Goal: Navigation & Orientation: Find specific page/section

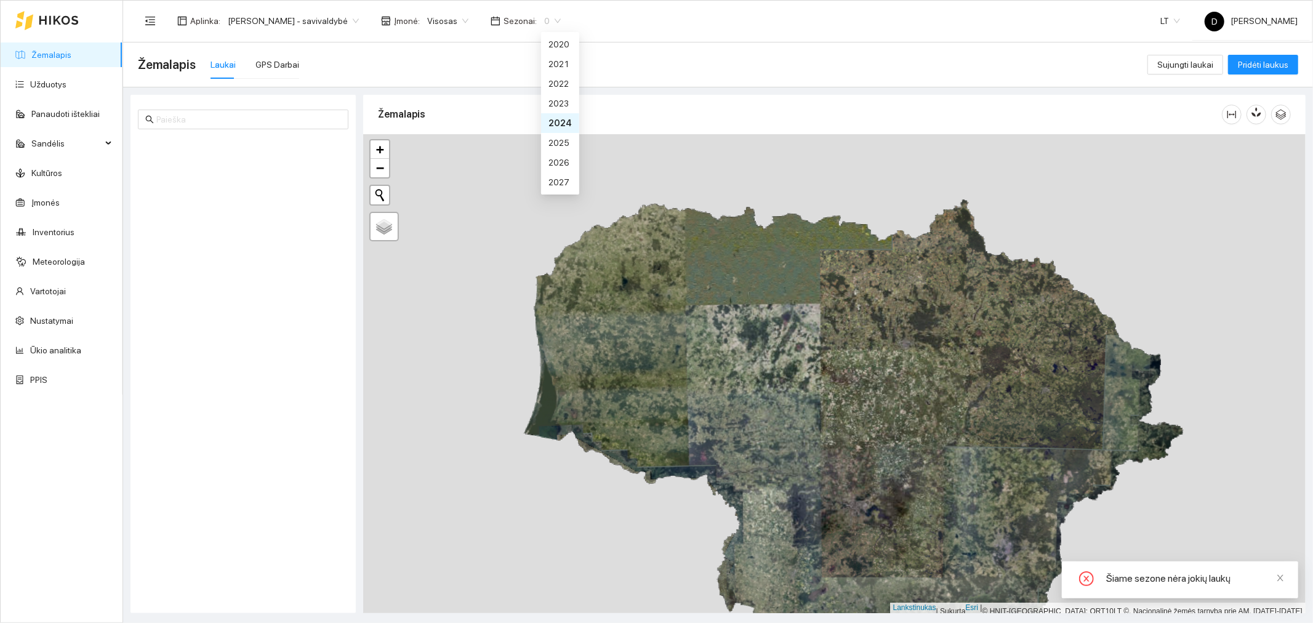
click at [561, 20] on span "0" at bounding box center [552, 21] width 17 height 18
click at [571, 139] on font "2025 m." at bounding box center [564, 143] width 31 height 10
click at [359, 17] on span "[PERSON_NAME] - savivaldybė" at bounding box center [293, 21] width 131 height 18
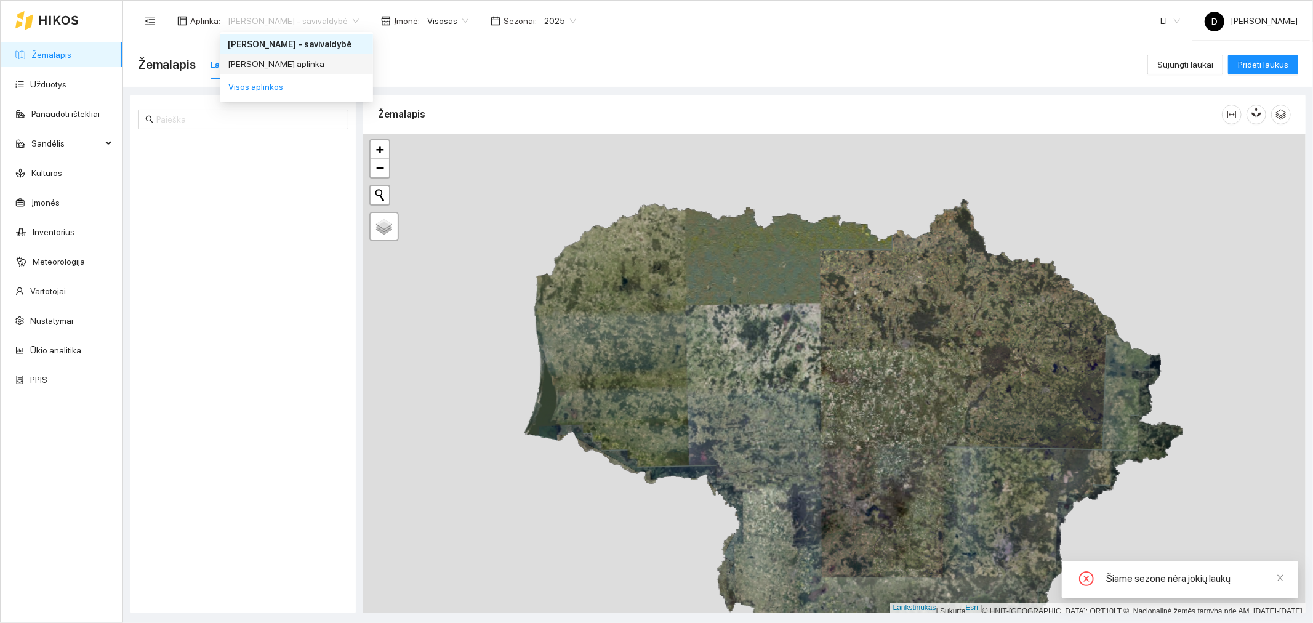
click at [334, 63] on div "[PERSON_NAME] aplinka" at bounding box center [297, 64] width 138 height 14
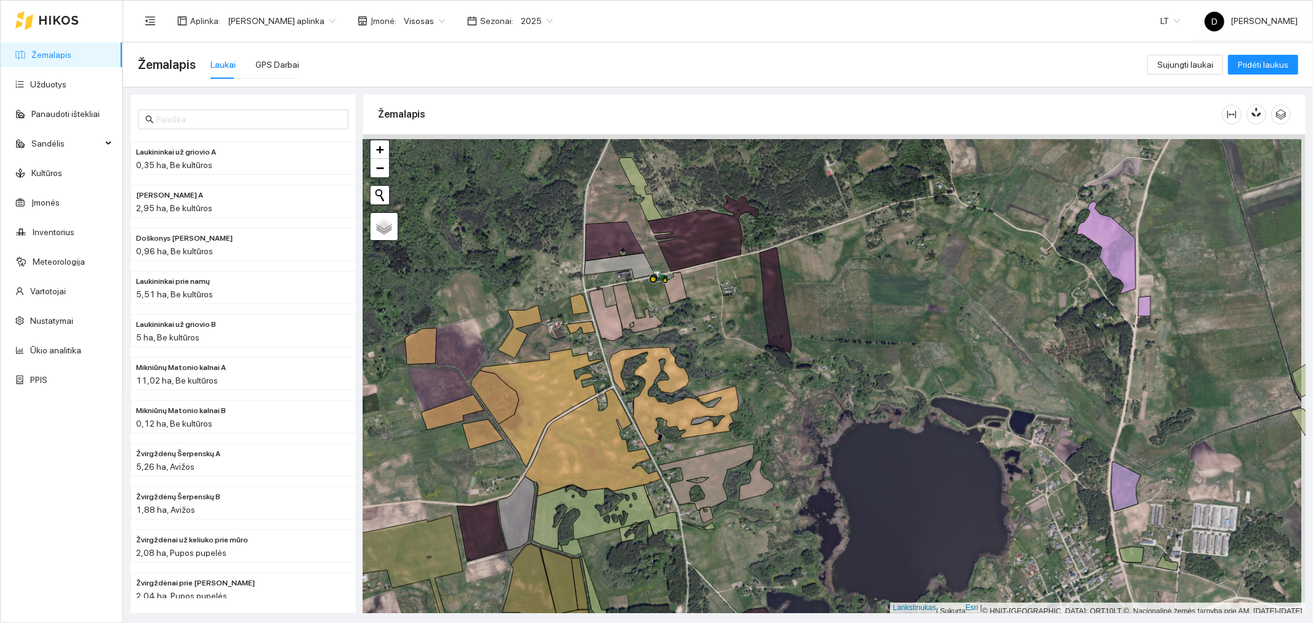
scroll to position [3, 0]
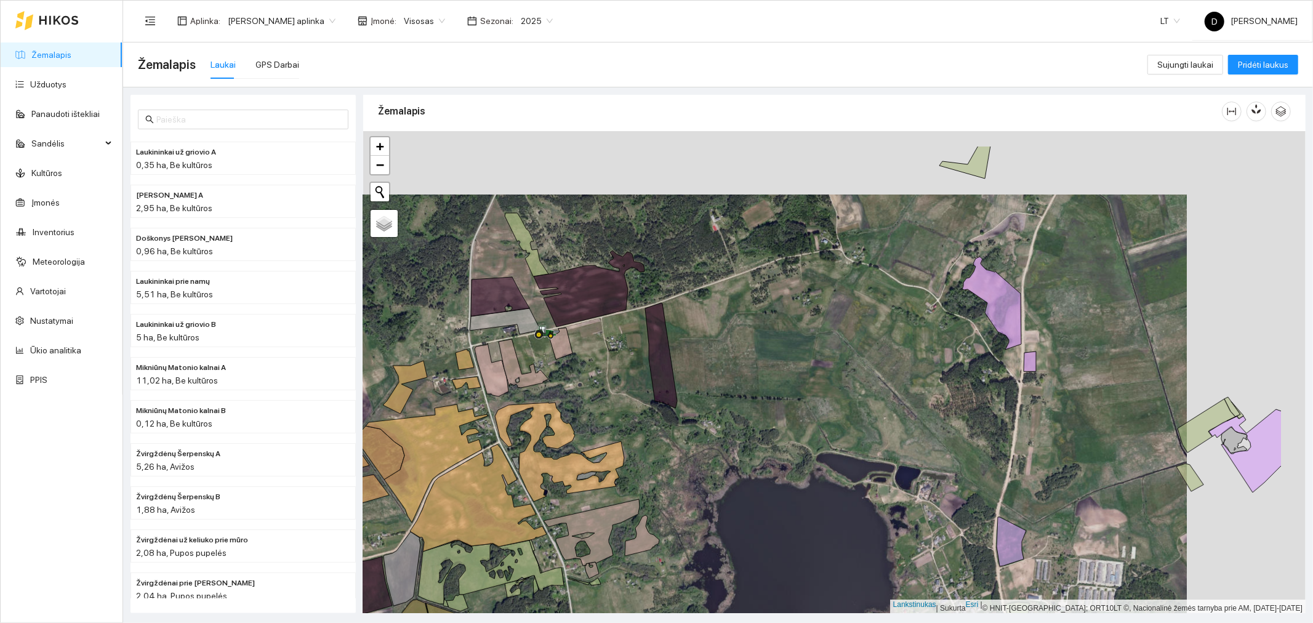
drag, startPoint x: 1024, startPoint y: 316, endPoint x: 905, endPoint y: 380, distance: 134.7
click at [905, 380] on div at bounding box center [834, 372] width 943 height 483
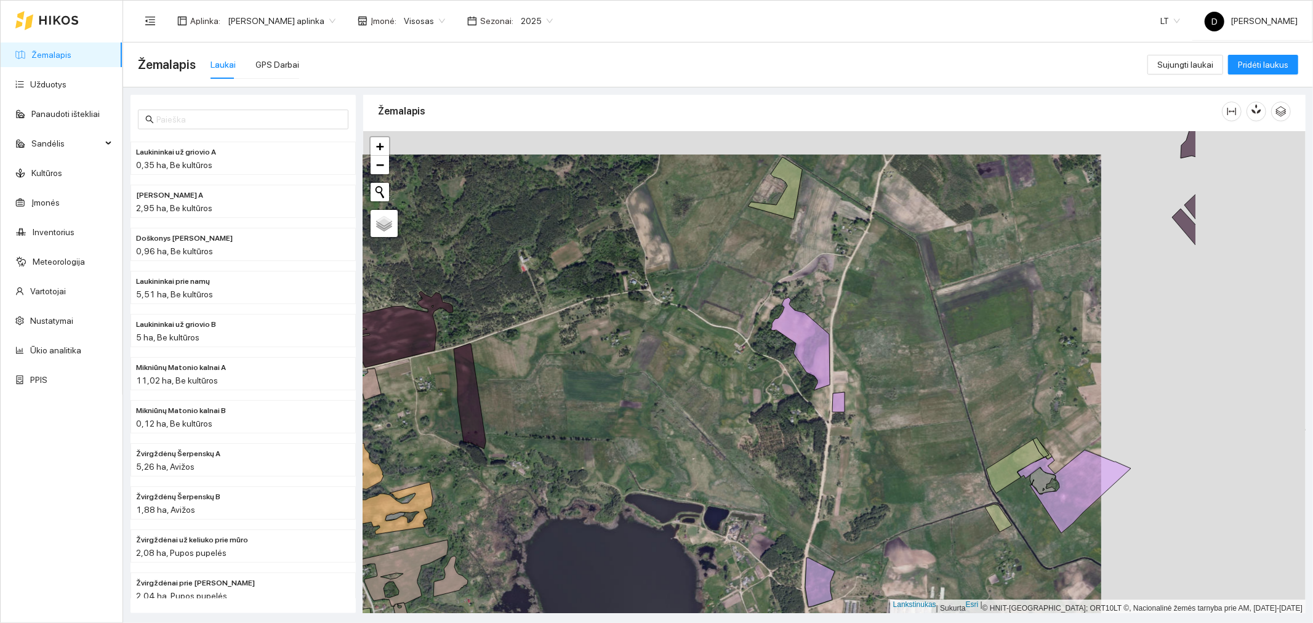
drag, startPoint x: 1013, startPoint y: 340, endPoint x: 773, endPoint y: 364, distance: 241.2
click at [773, 364] on icon at bounding box center [800, 343] width 59 height 93
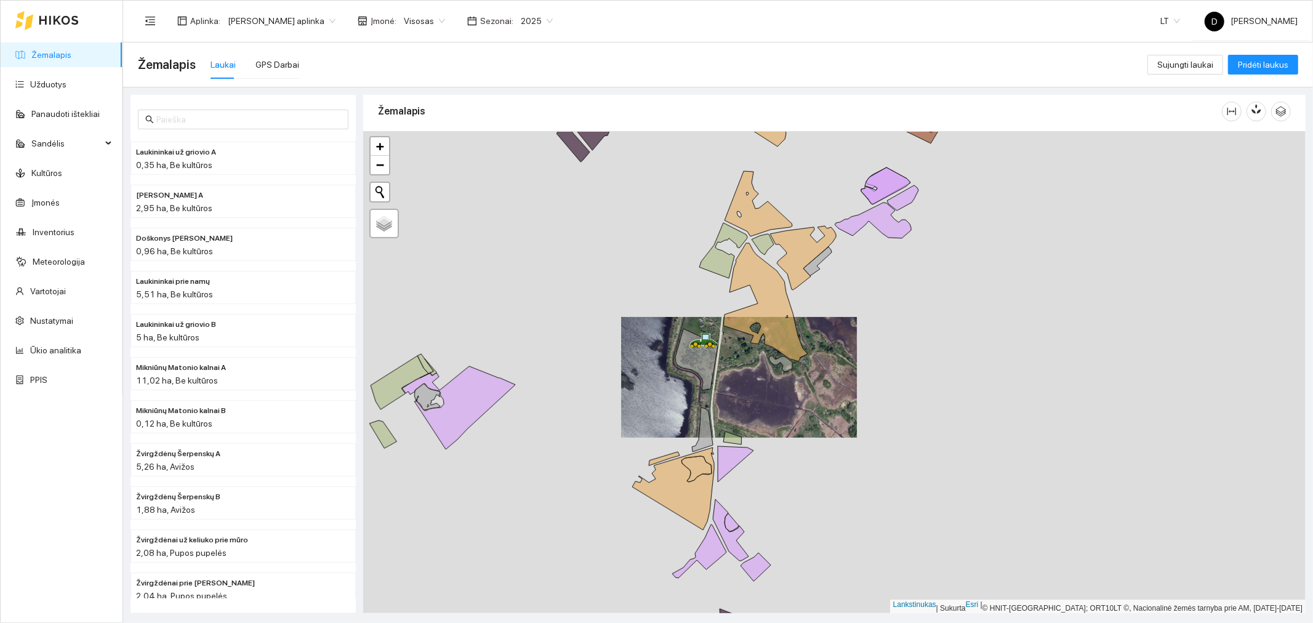
drag, startPoint x: 709, startPoint y: 278, endPoint x: 693, endPoint y: 328, distance: 53.0
click at [693, 328] on div at bounding box center [834, 372] width 943 height 483
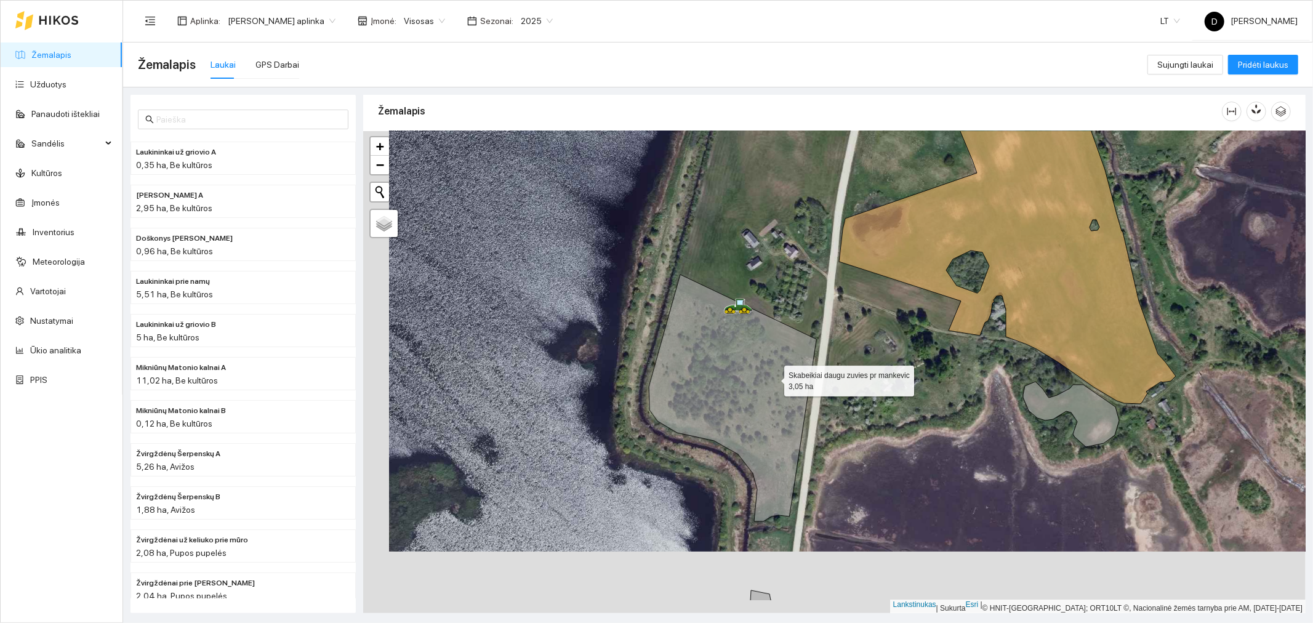
drag, startPoint x: 747, startPoint y: 438, endPoint x: 781, endPoint y: 374, distance: 71.9
click at [781, 372] on icon at bounding box center [732, 398] width 167 height 247
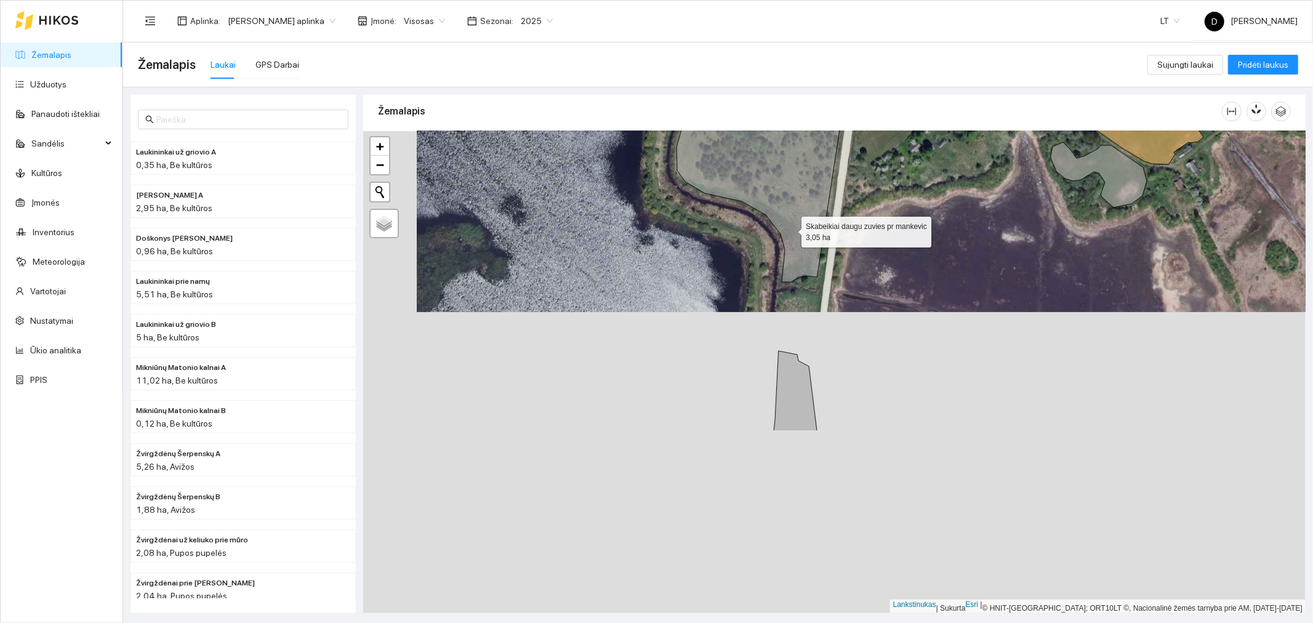
drag, startPoint x: 772, startPoint y: 462, endPoint x: 790, endPoint y: 230, distance: 232.8
click at [790, 230] on icon at bounding box center [760, 158] width 167 height 247
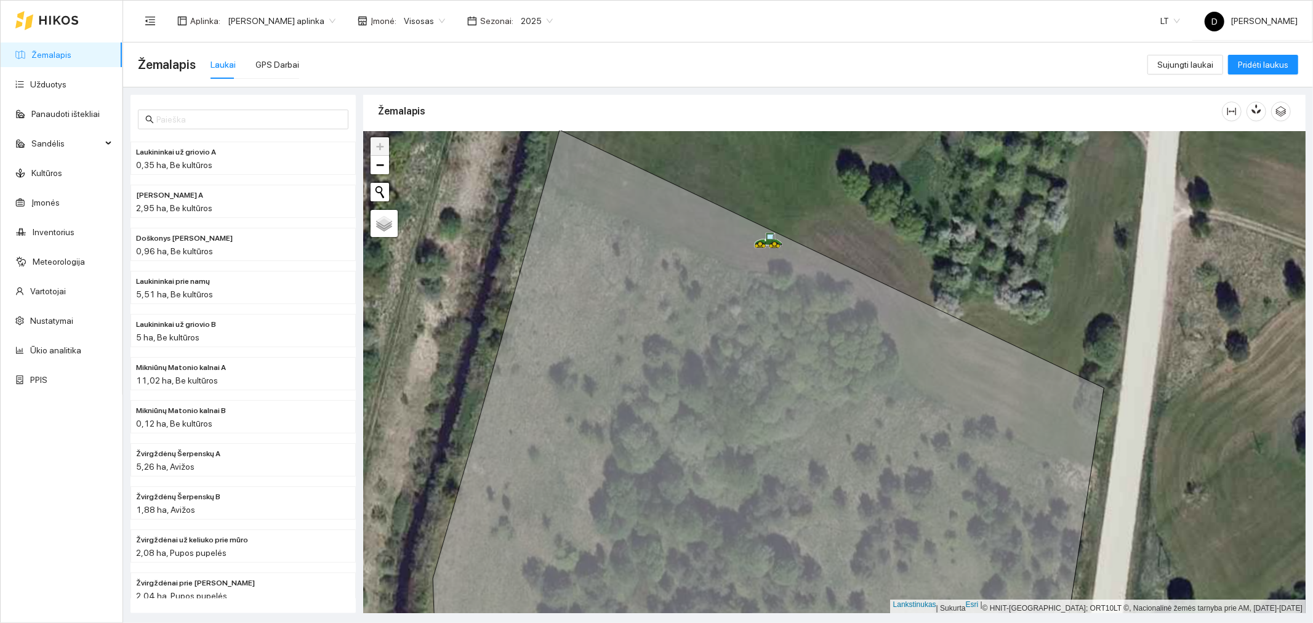
click at [164, 64] on font "Žemalapis" at bounding box center [167, 64] width 58 height 15
click at [44, 143] on font "Sandėlis" at bounding box center [47, 144] width 33 height 10
click at [45, 438] on link "Inventorius" at bounding box center [54, 439] width 42 height 10
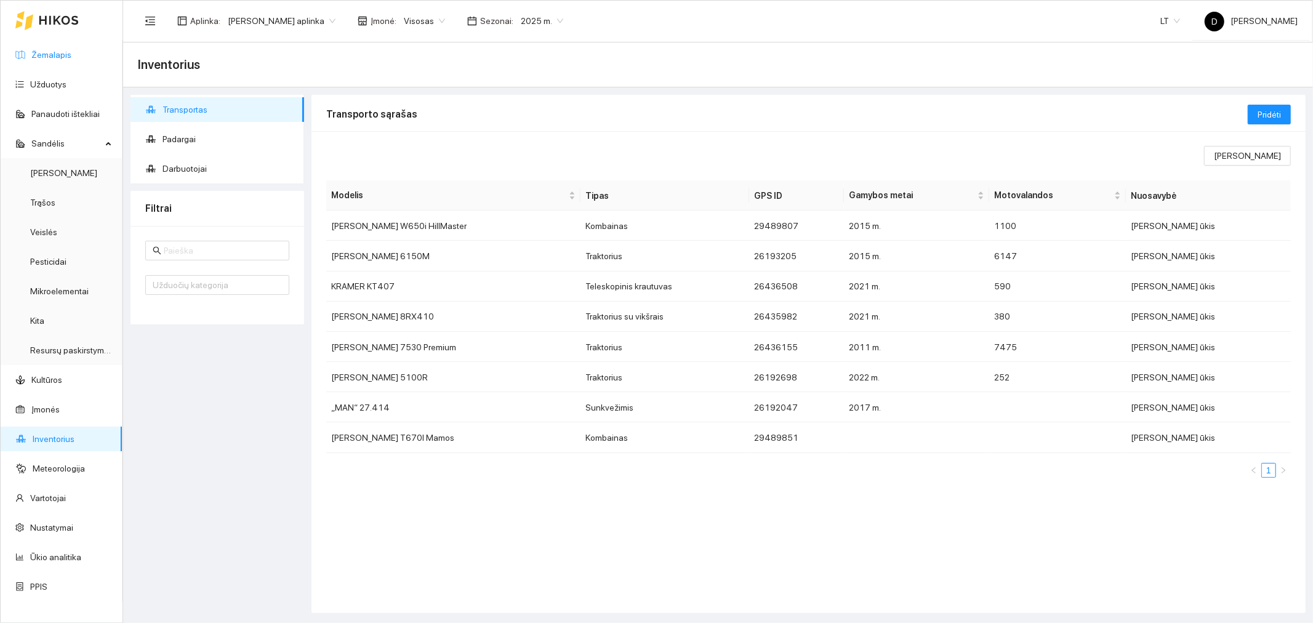
click at [48, 52] on link "Žemalapis" at bounding box center [51, 55] width 40 height 10
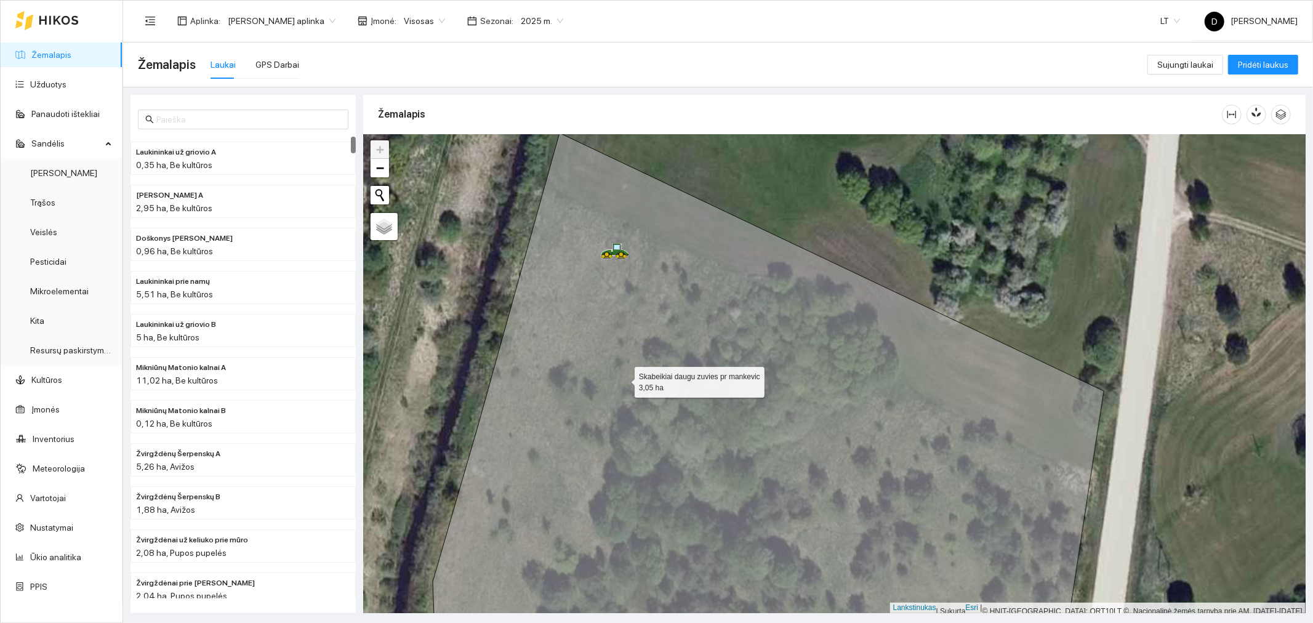
scroll to position [3, 0]
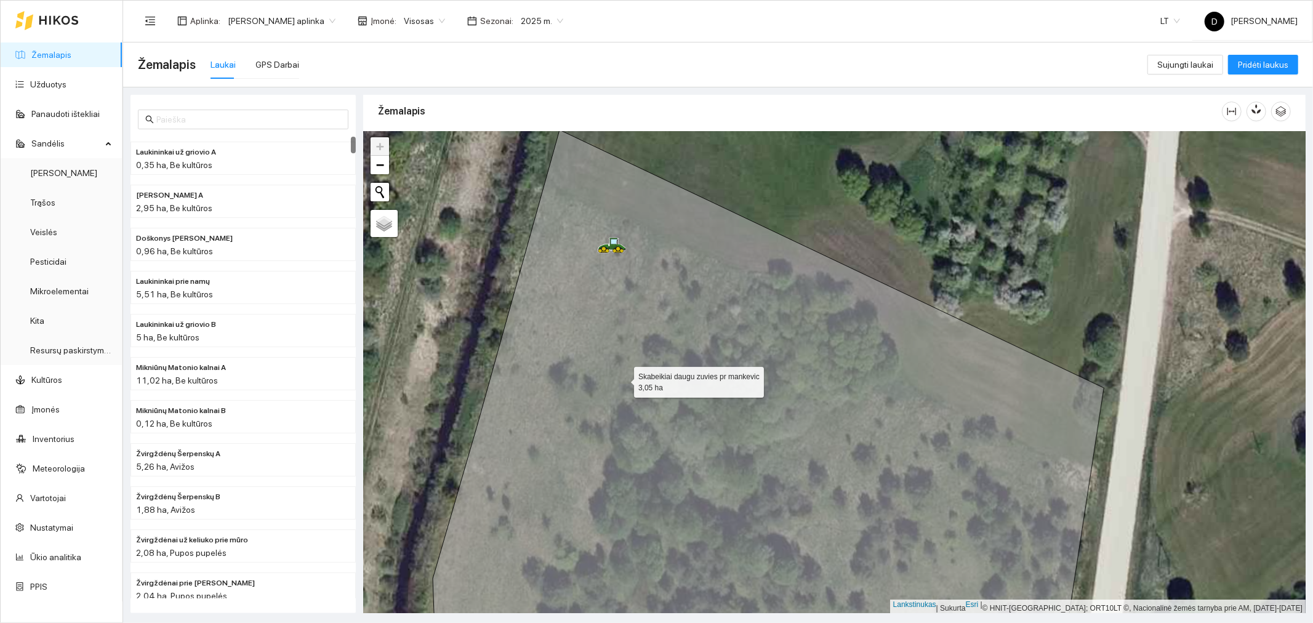
click at [623, 379] on icon at bounding box center [768, 397] width 671 height 534
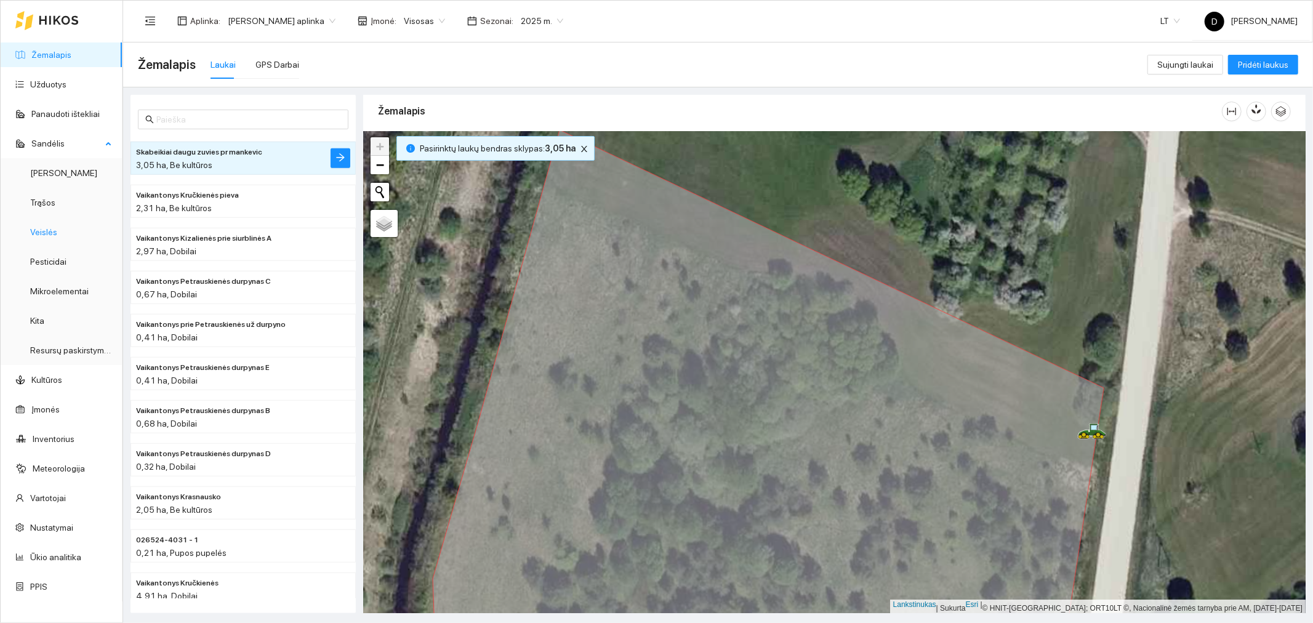
click at [47, 232] on link "Veislės" at bounding box center [43, 232] width 27 height 10
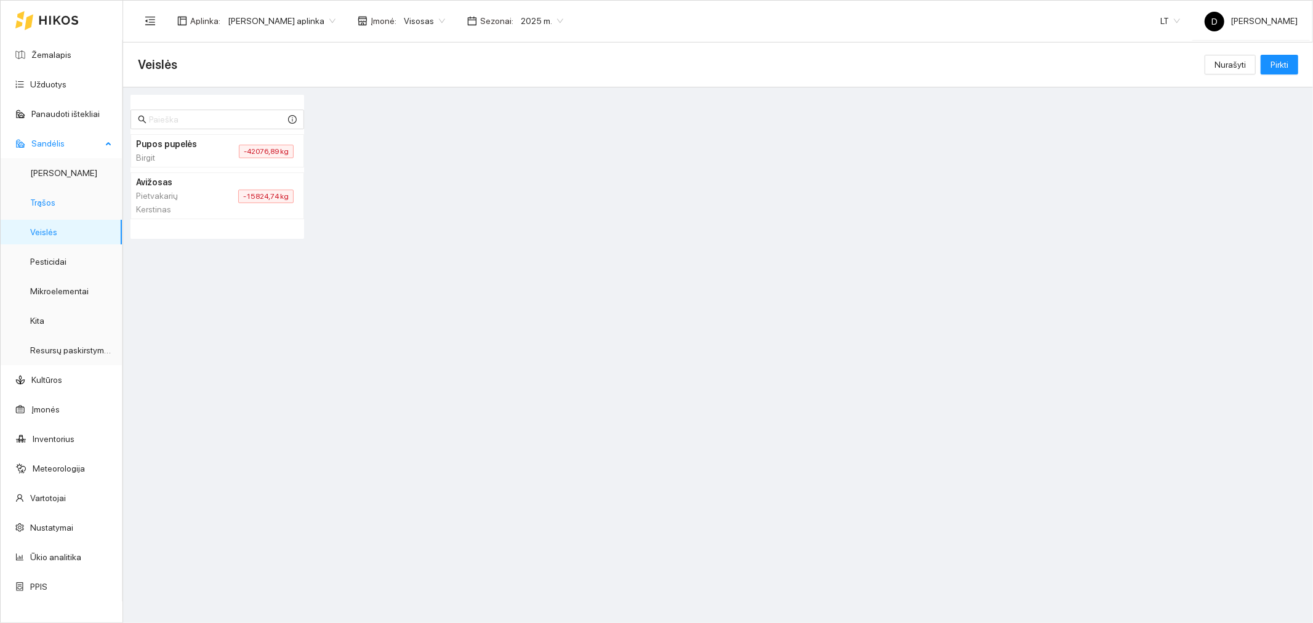
click at [47, 199] on link "Trąšos" at bounding box center [42, 203] width 25 height 10
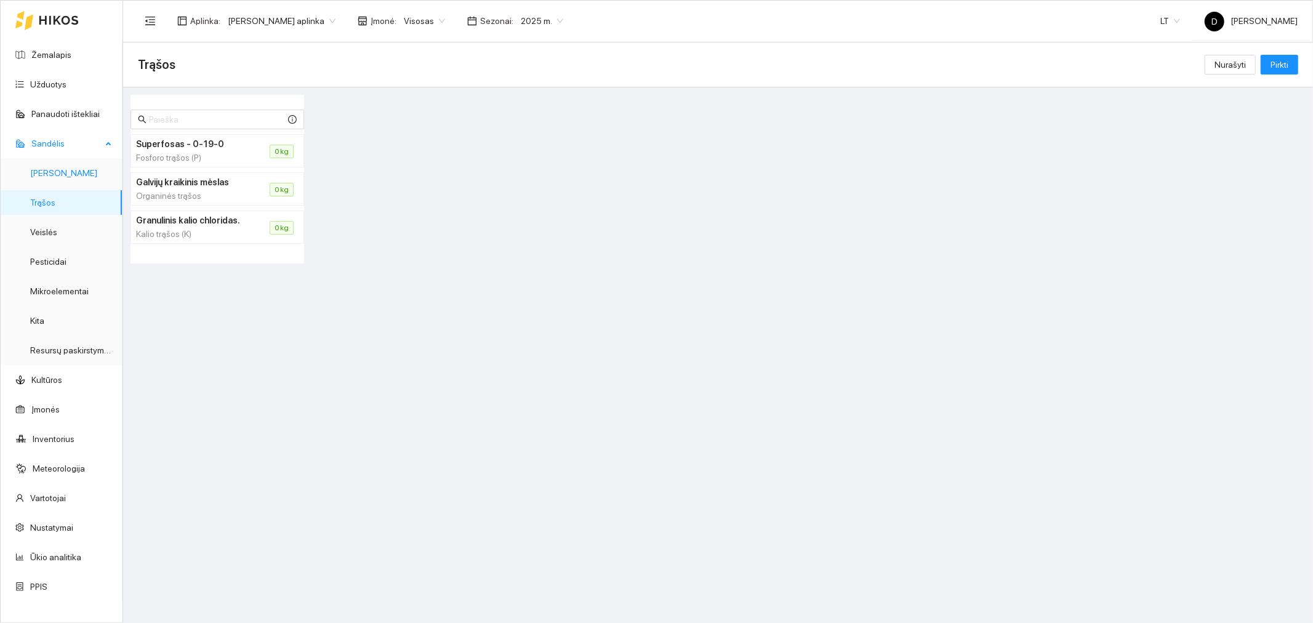
click at [53, 169] on link "[PERSON_NAME]" at bounding box center [63, 173] width 67 height 10
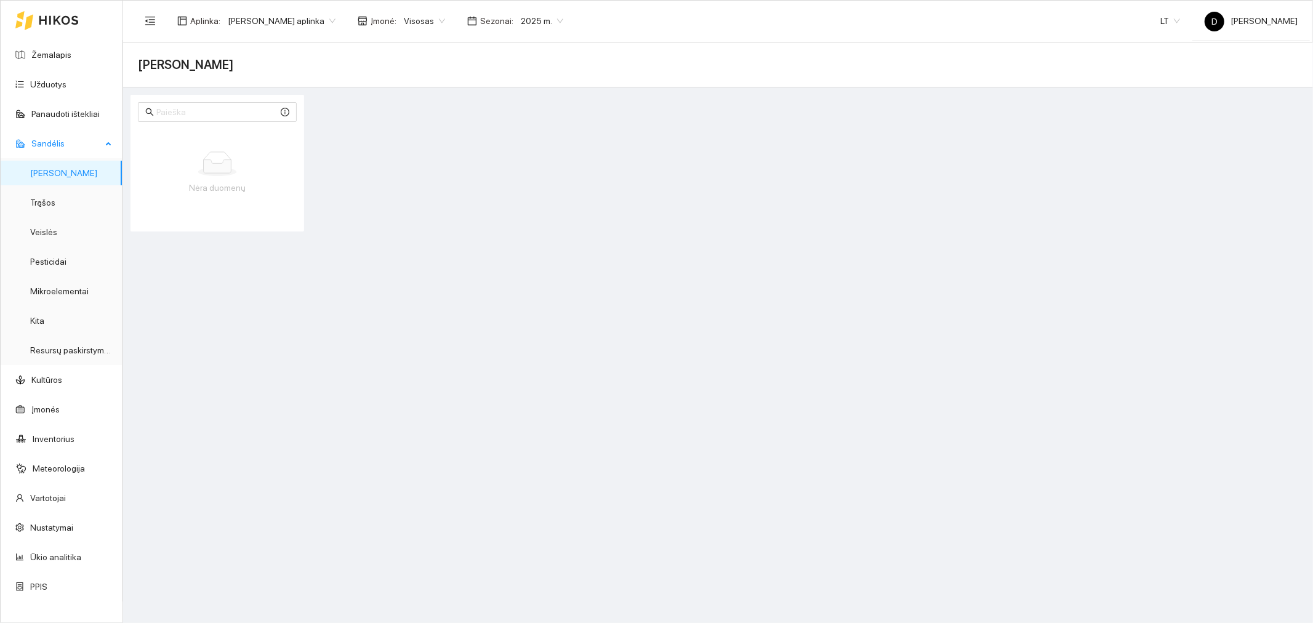
click at [51, 143] on font "Sandėlis" at bounding box center [47, 144] width 33 height 10
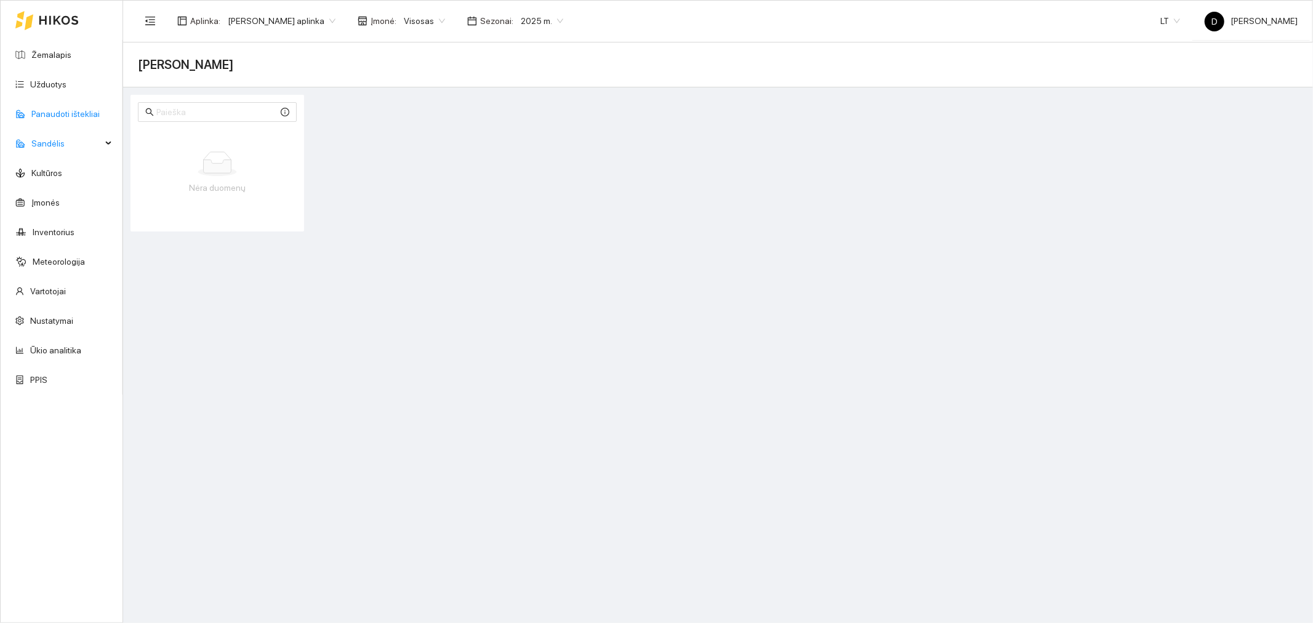
click at [57, 109] on link "Panaudoti ištekliai" at bounding box center [65, 114] width 68 height 10
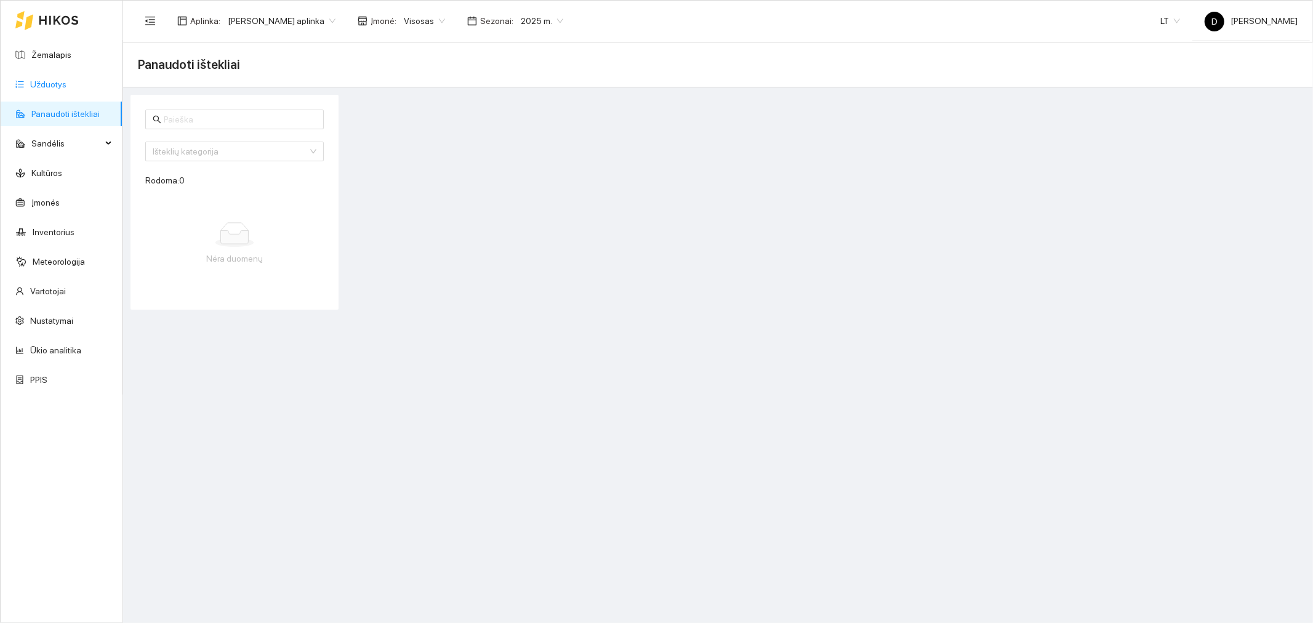
click at [49, 82] on link "Užduotys" at bounding box center [48, 84] width 36 height 10
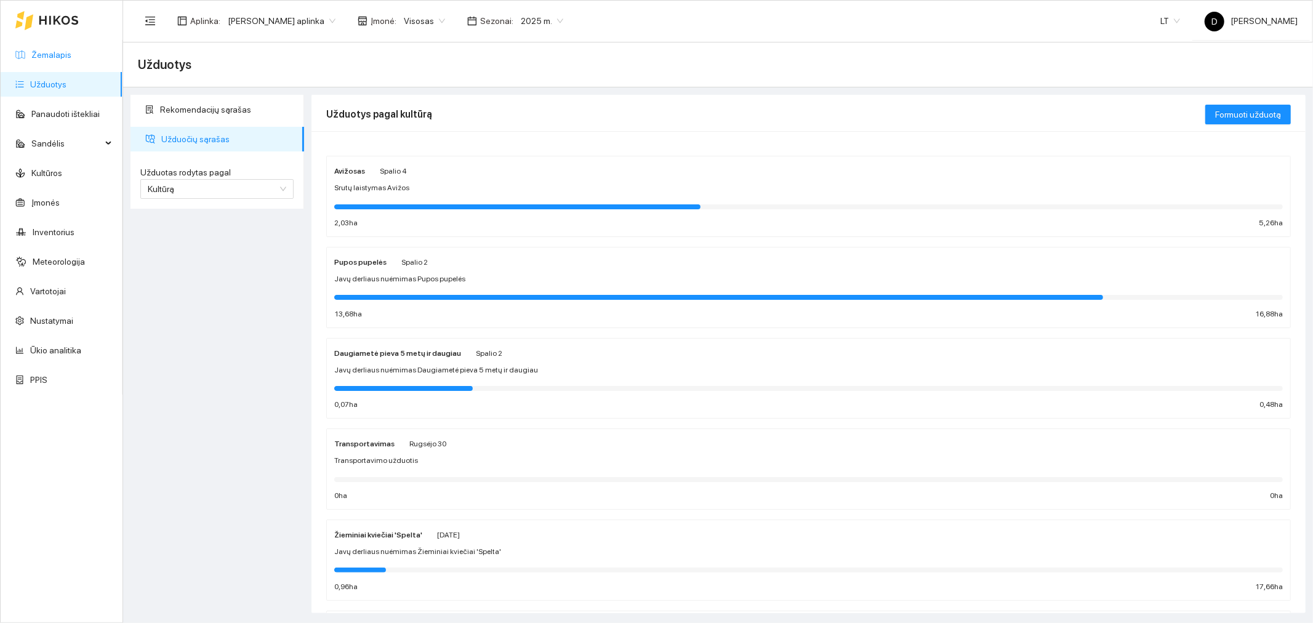
click at [65, 55] on link "Žemalapis" at bounding box center [51, 55] width 40 height 10
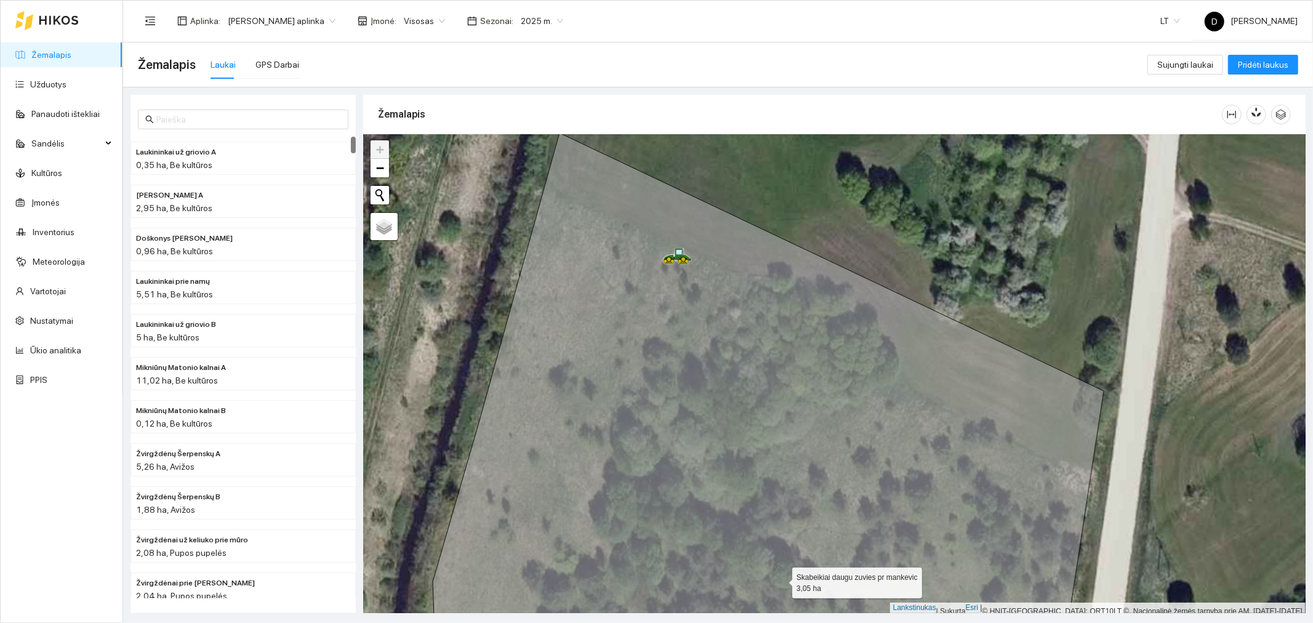
scroll to position [3, 0]
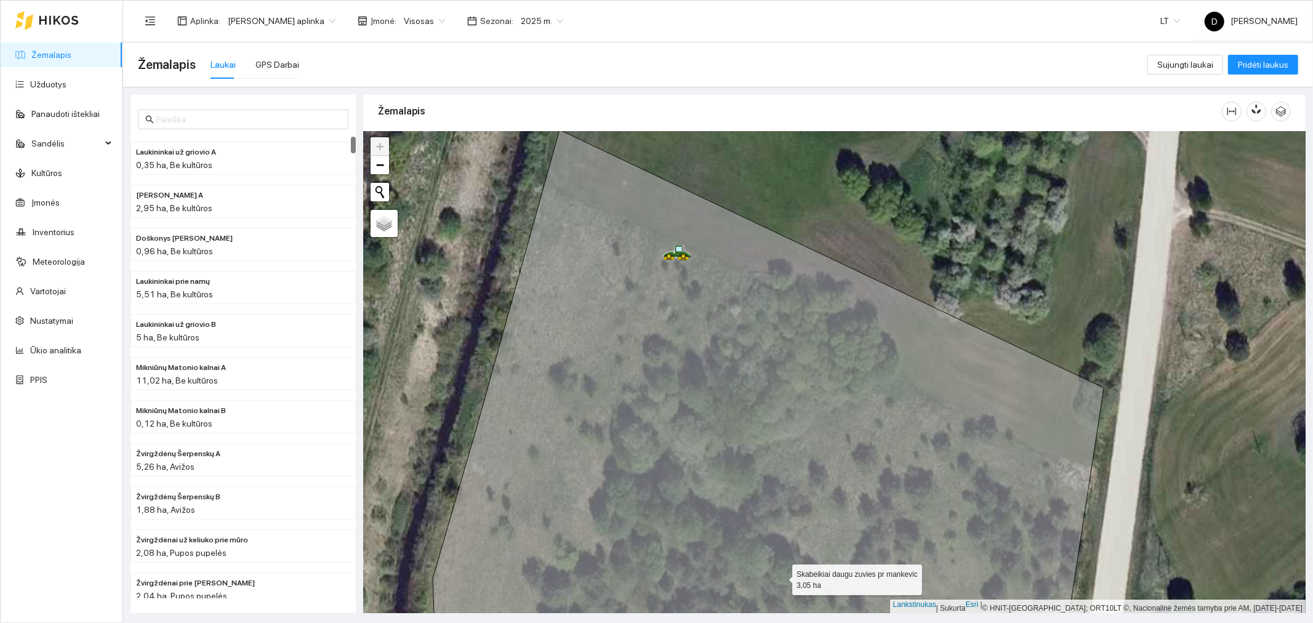
click at [581, 275] on icon at bounding box center [768, 397] width 671 height 534
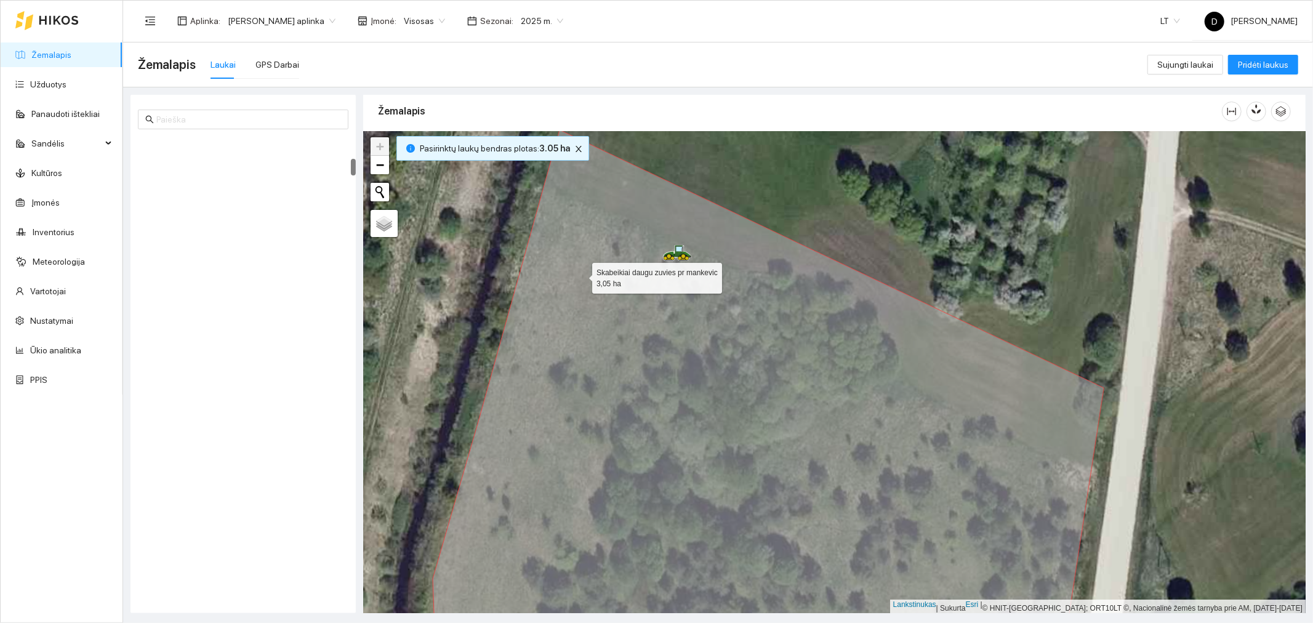
scroll to position [603, 0]
